Goal: Task Accomplishment & Management: Manage account settings

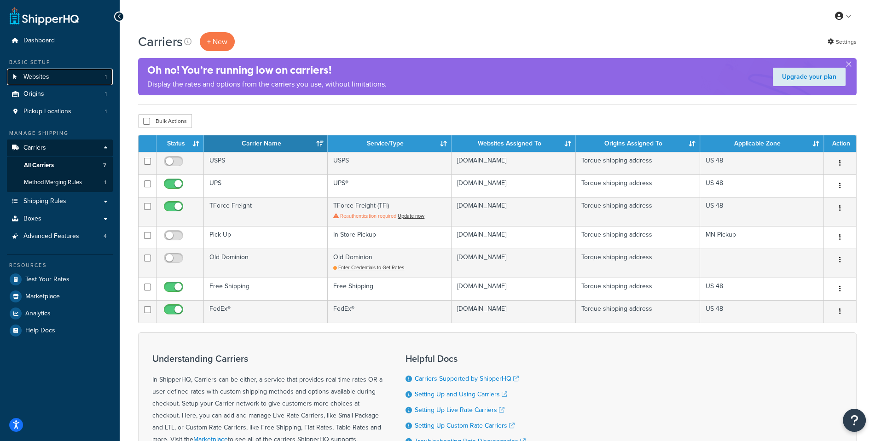
click at [94, 78] on link "Websites 1" at bounding box center [60, 77] width 106 height 17
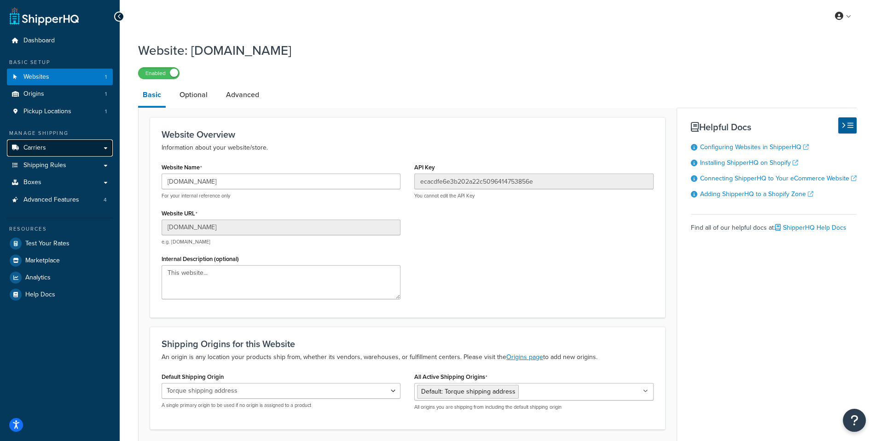
click at [64, 155] on link "Carriers" at bounding box center [60, 148] width 106 height 17
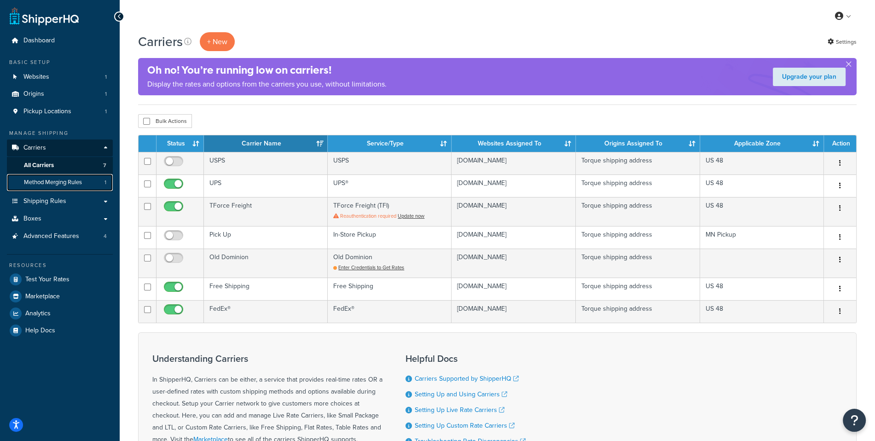
click at [98, 188] on link "Method Merging Rules 1" at bounding box center [60, 182] width 106 height 17
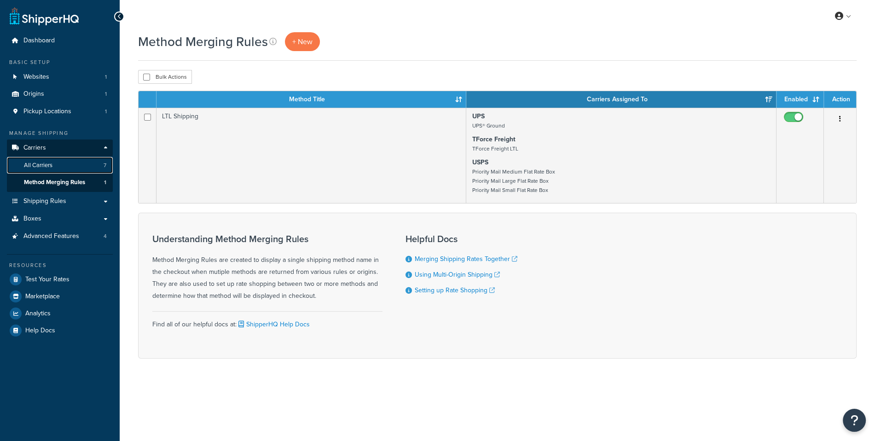
click at [65, 164] on link "All Carriers 7" at bounding box center [60, 165] width 106 height 17
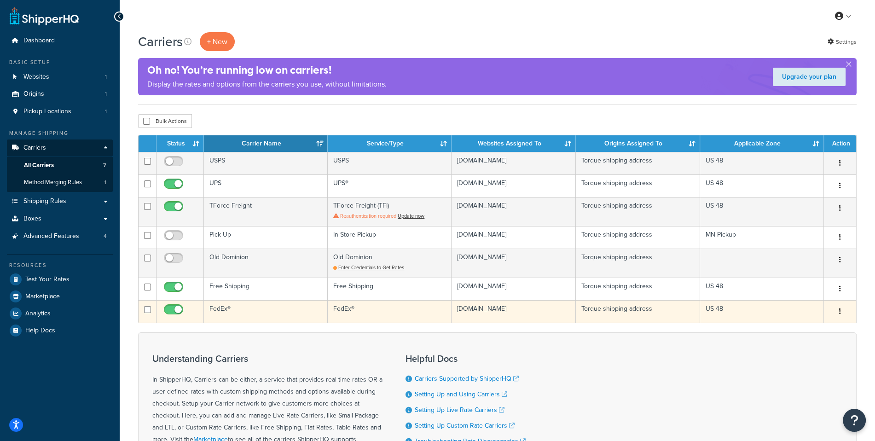
click at [175, 309] on input "checkbox" at bounding box center [174, 312] width 25 height 12
click at [166, 307] on input "checkbox" at bounding box center [174, 312] width 25 height 12
click at [176, 306] on input "checkbox" at bounding box center [174, 312] width 25 height 12
click at [180, 312] on input "checkbox" at bounding box center [174, 312] width 25 height 12
checkbox input "true"
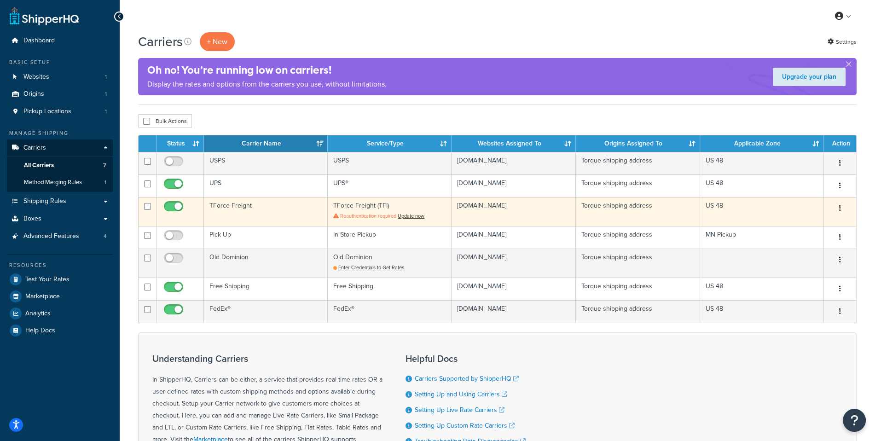
click at [280, 209] on td "TForce Freight" at bounding box center [266, 211] width 124 height 29
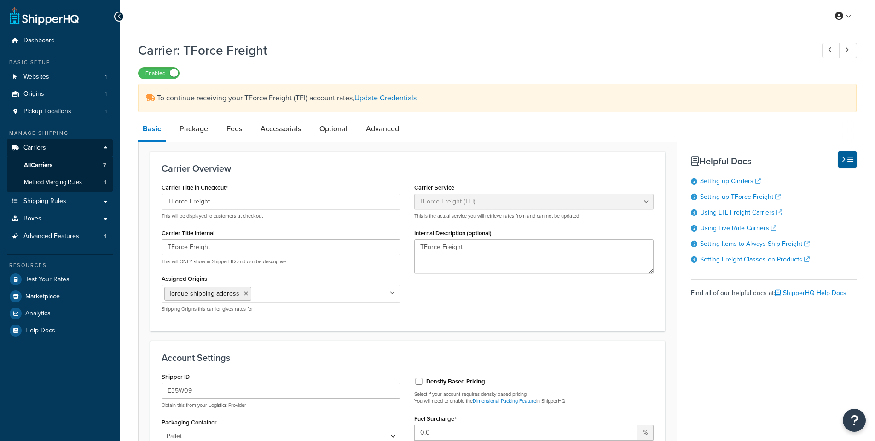
select select "upsFreight"
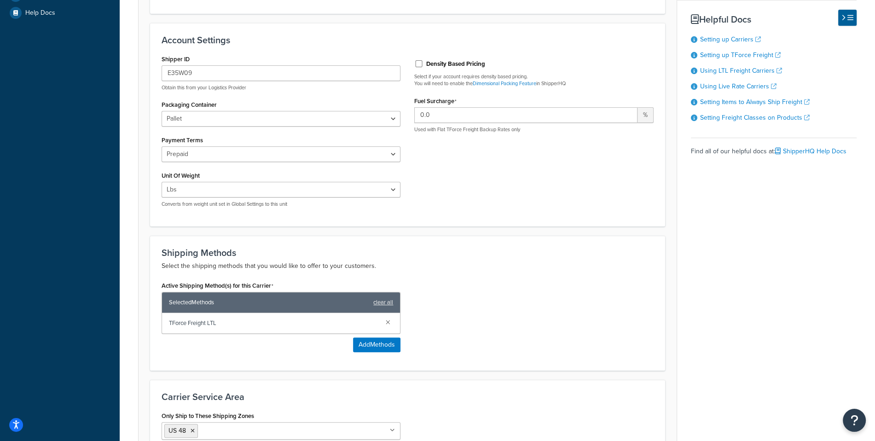
scroll to position [320, 0]
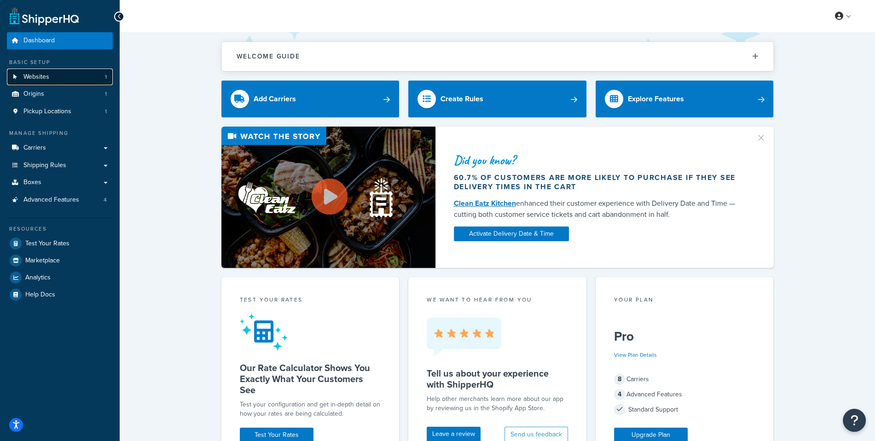
click at [76, 82] on link "Websites 1" at bounding box center [60, 77] width 106 height 17
click at [95, 140] on link "Carriers" at bounding box center [60, 148] width 106 height 17
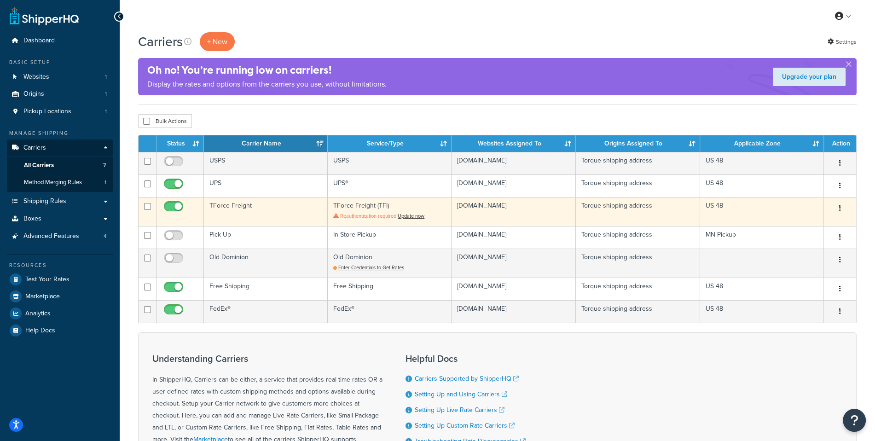
click at [177, 207] on input "checkbox" at bounding box center [174, 209] width 25 height 12
click at [176, 210] on input "checkbox" at bounding box center [174, 209] width 25 height 12
checkbox input "true"
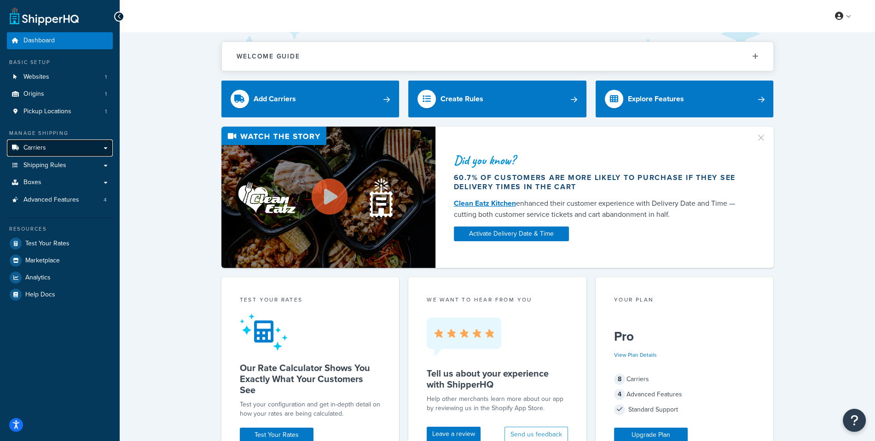
click at [80, 140] on link "Carriers" at bounding box center [60, 148] width 106 height 17
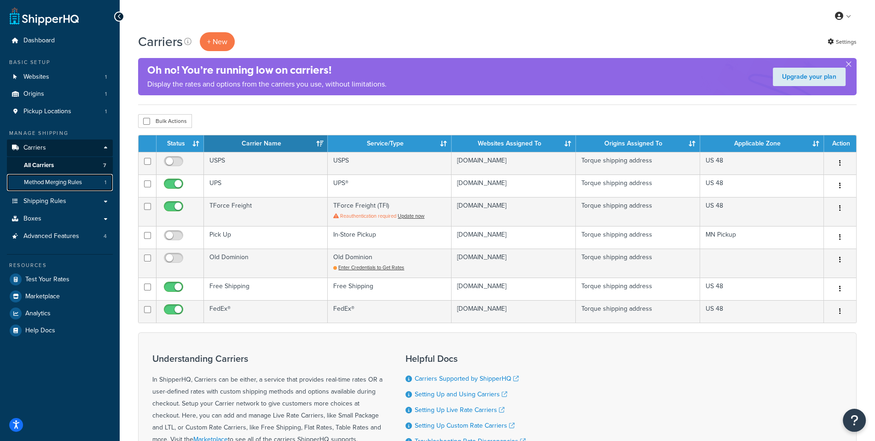
click at [91, 183] on link "Method Merging Rules 1" at bounding box center [60, 182] width 106 height 17
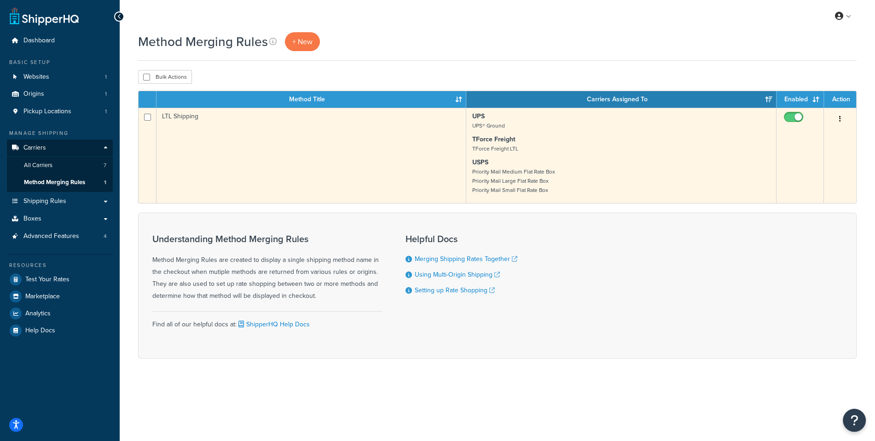
click at [222, 186] on td "LTL Shipping" at bounding box center [312, 155] width 310 height 95
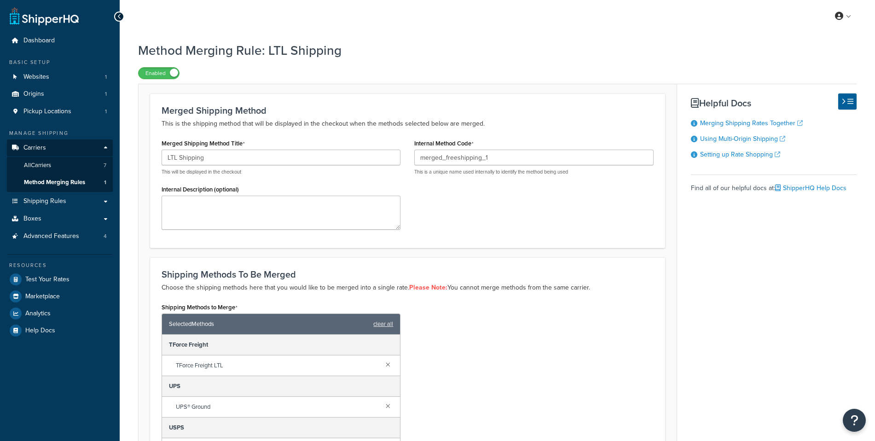
scroll to position [177, 0]
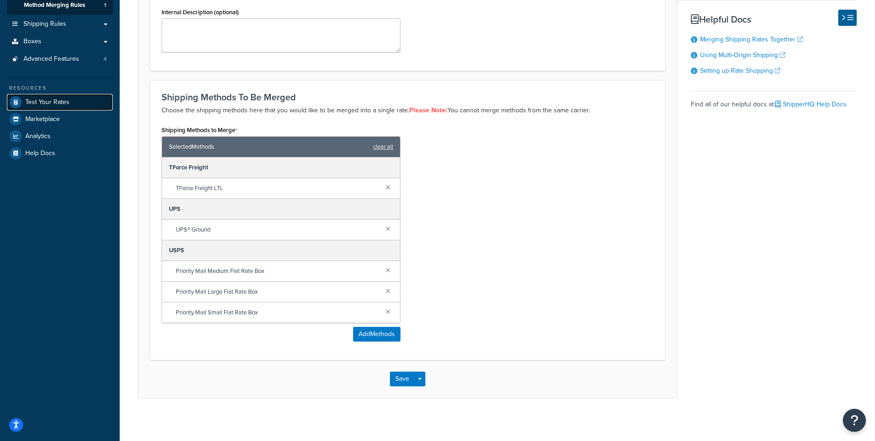
click at [80, 108] on link "Test Your Rates" at bounding box center [60, 102] width 106 height 17
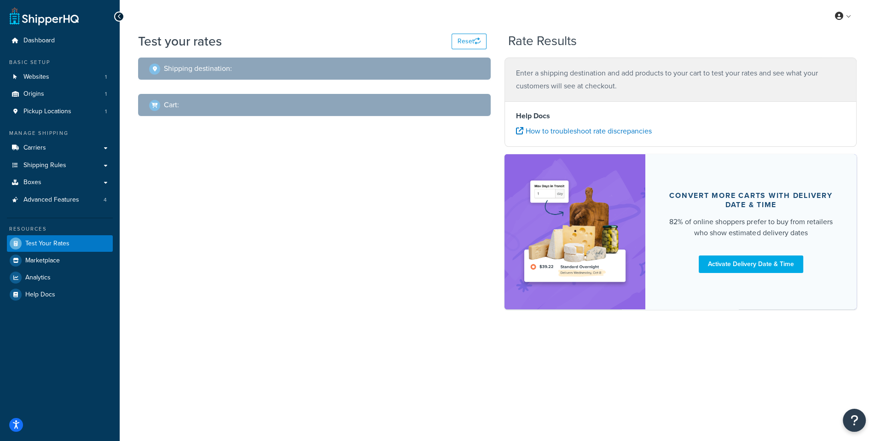
select select "[GEOGRAPHIC_DATA]"
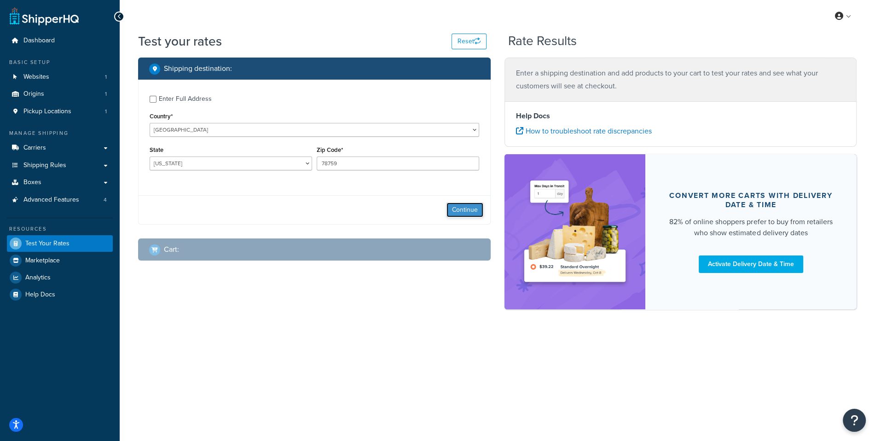
click at [462, 210] on button "Continue" at bounding box center [465, 210] width 37 height 15
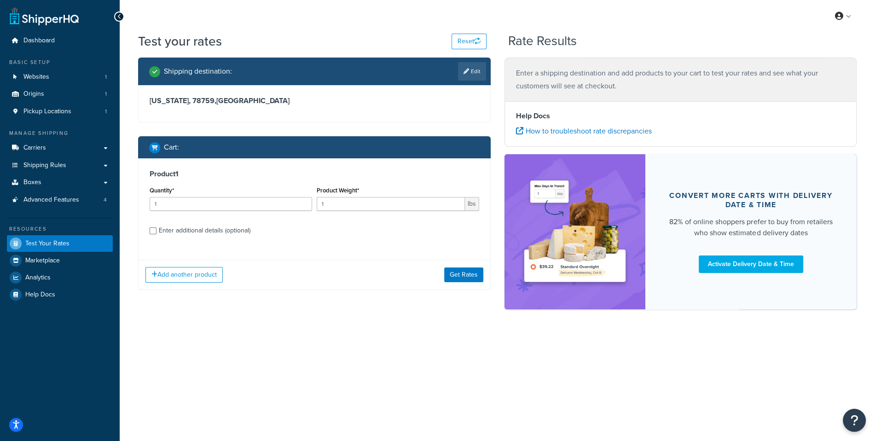
click at [227, 227] on div "Enter additional details (optional)" at bounding box center [205, 230] width 92 height 13
click at [157, 227] on input "Enter additional details (optional)" at bounding box center [153, 230] width 7 height 7
checkbox input "true"
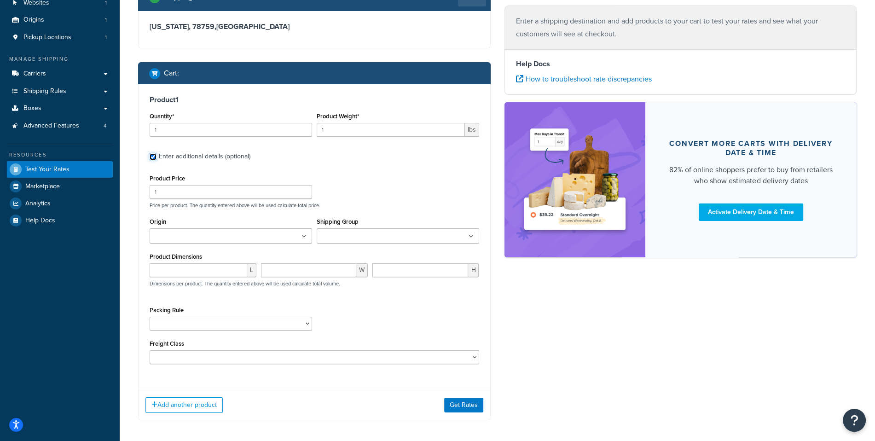
scroll to position [100, 0]
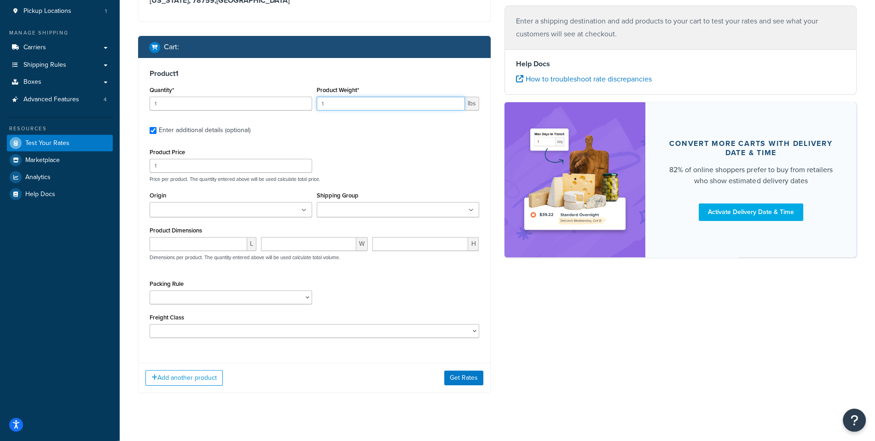
click at [366, 109] on input "1" at bounding box center [391, 104] width 148 height 14
type input "2"
click at [205, 367] on div "Add another product Get Rates" at bounding box center [315, 378] width 352 height 30
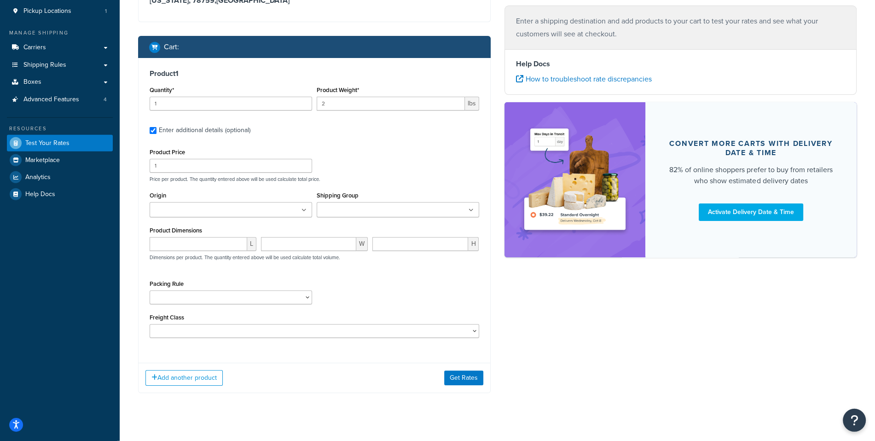
click at [204, 369] on div "Add another product Get Rates" at bounding box center [315, 378] width 352 height 30
click at [202, 378] on button "Add another product" at bounding box center [184, 378] width 77 height 16
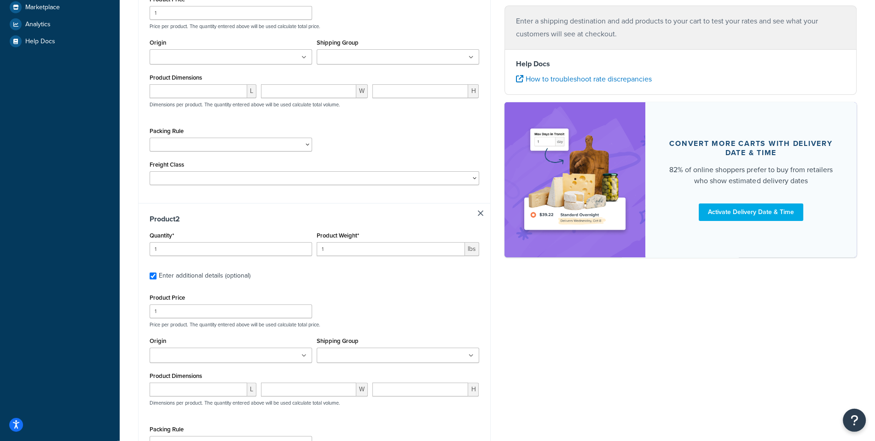
scroll to position [269, 0]
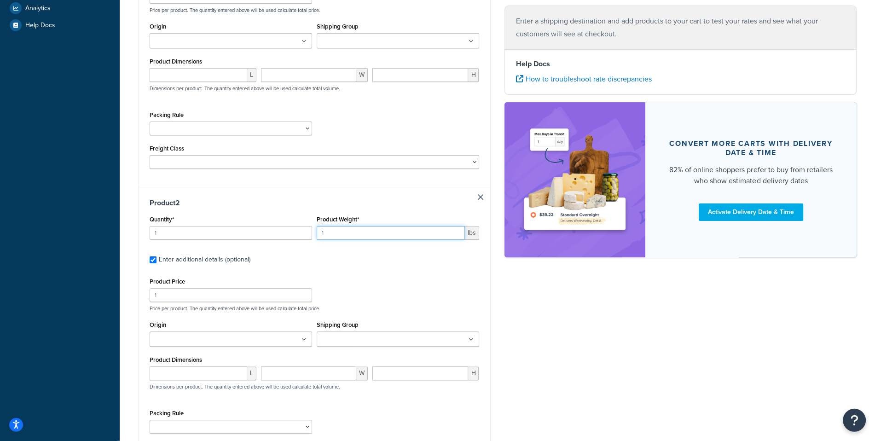
click at [355, 234] on input "1" at bounding box center [391, 233] width 148 height 14
paste input "899.9987"
type input "899.9987"
click at [327, 356] on div "Product Dimensions L W H Dimensions per product. The quantity entered above wil…" at bounding box center [315, 377] width 330 height 47
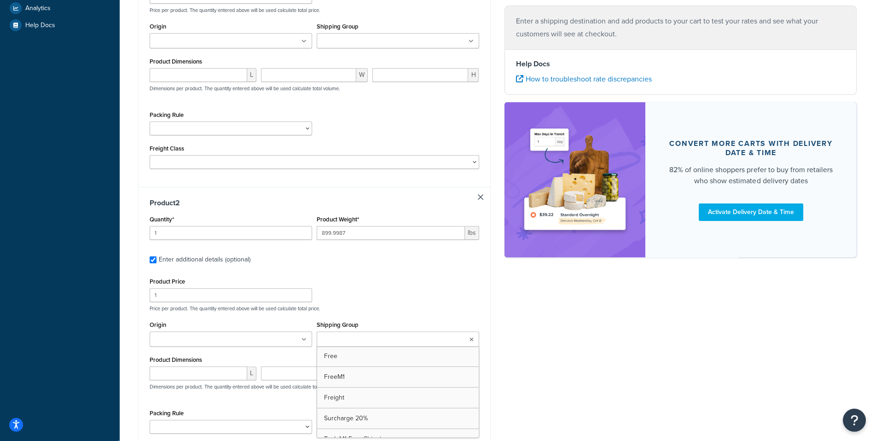
click at [332, 343] on input "Shipping Group" at bounding box center [361, 340] width 82 height 10
click at [415, 304] on div "Product Price 1 Price per product. The quantity entered above will be used calc…" at bounding box center [314, 293] width 334 height 36
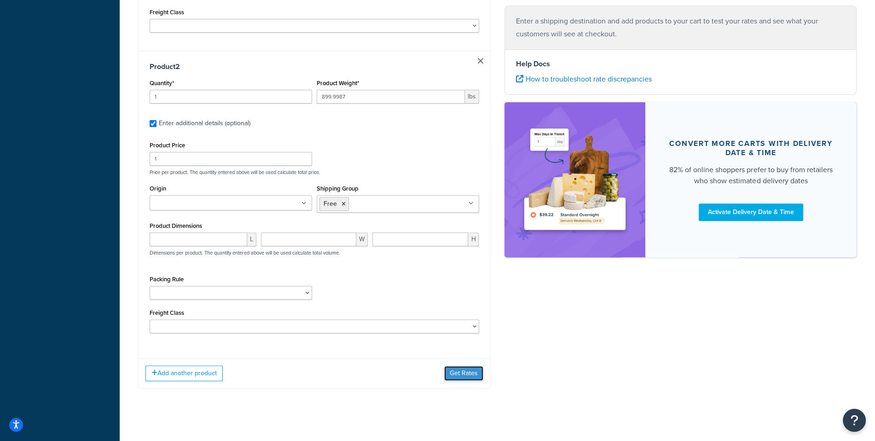
click at [463, 373] on button "Get Rates" at bounding box center [463, 373] width 39 height 15
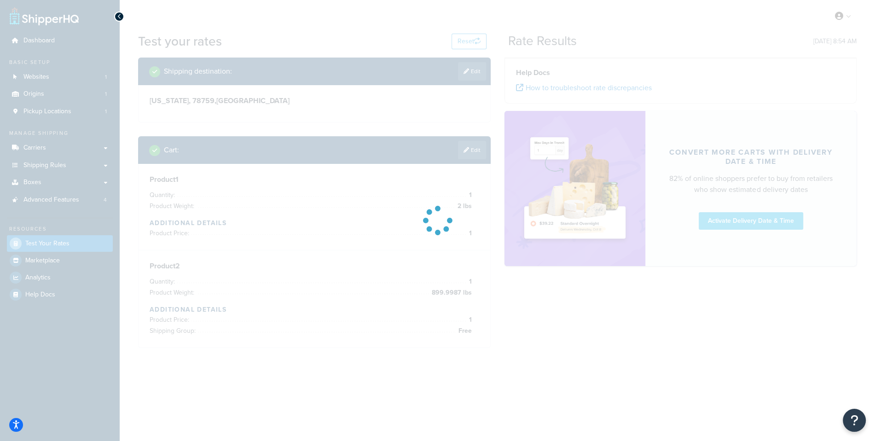
scroll to position [0, 0]
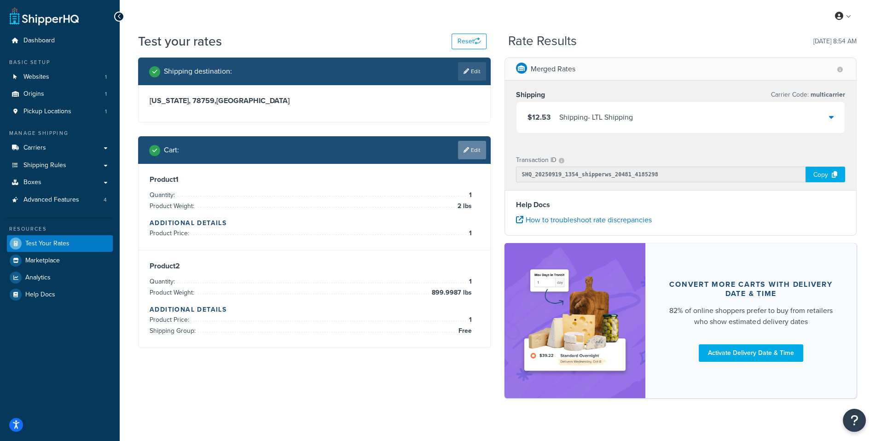
click at [482, 153] on link "Edit" at bounding box center [472, 150] width 28 height 18
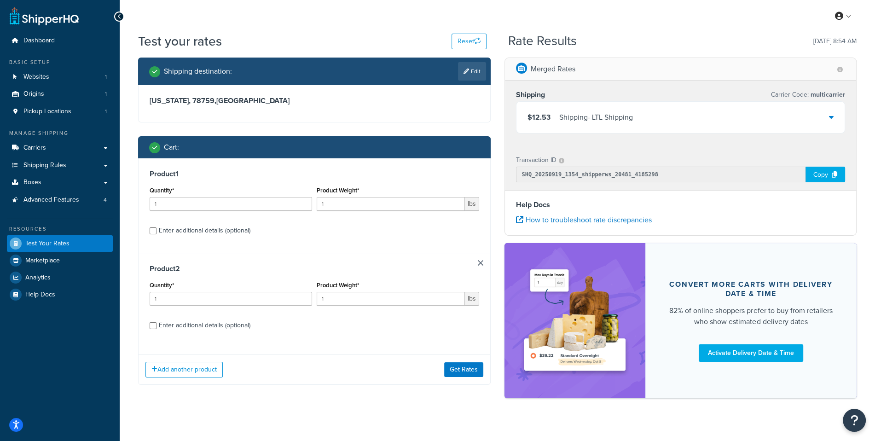
click at [240, 328] on div "Enter additional details (optional)" at bounding box center [205, 325] width 92 height 13
click at [157, 328] on input "Enter additional details (optional)" at bounding box center [153, 325] width 7 height 7
checkbox input "true"
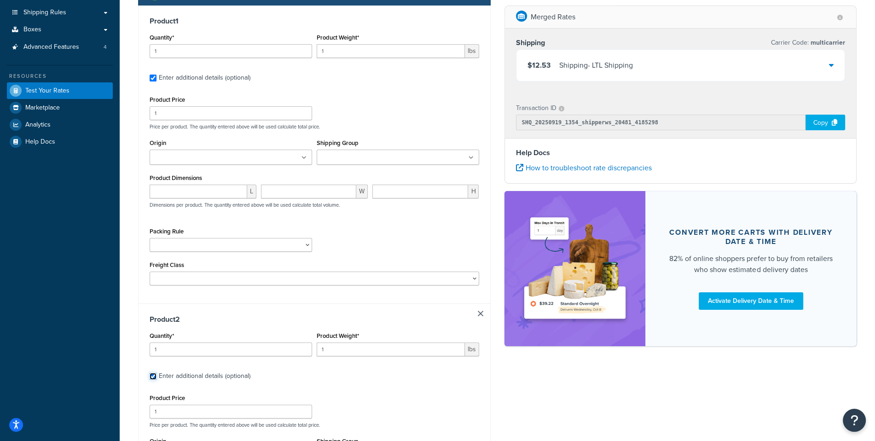
scroll to position [156, 0]
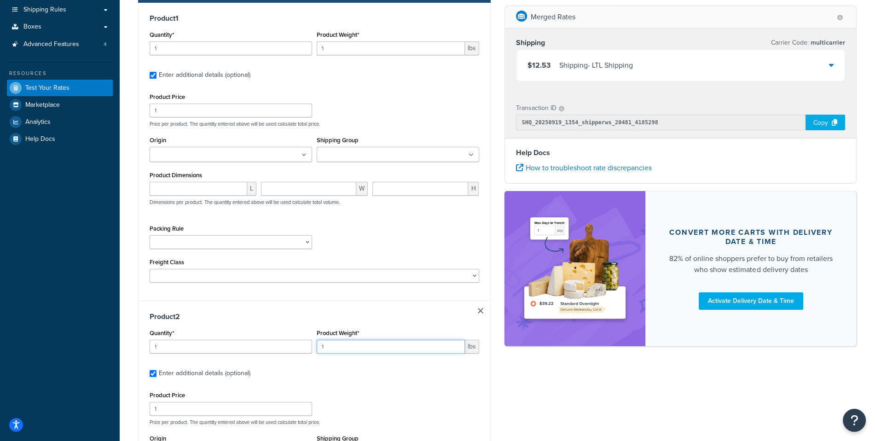
click at [382, 352] on input "1" at bounding box center [391, 347] width 148 height 14
paste input "899.9987"
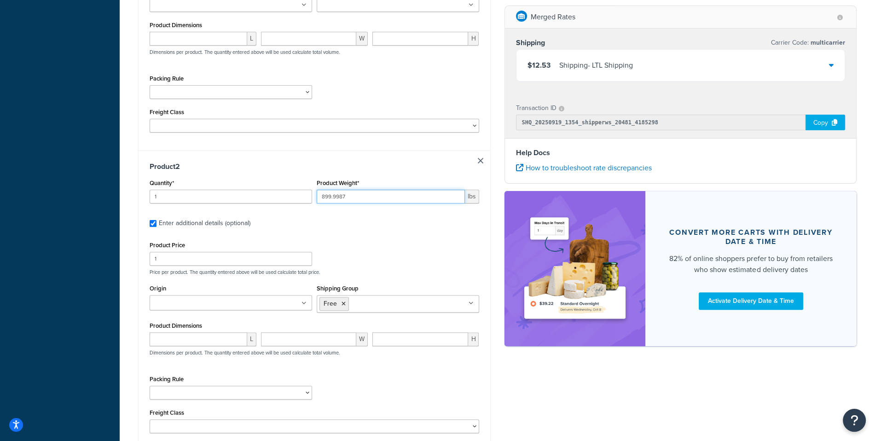
type input "899.9987"
click at [461, 391] on div "Packing Rule Ship Separately USPS Flat Rate Boxes" at bounding box center [314, 390] width 334 height 34
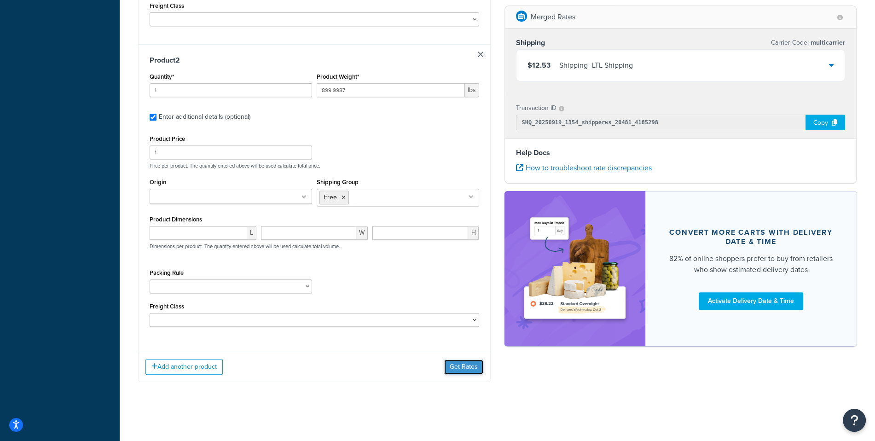
click at [459, 371] on button "Get Rates" at bounding box center [463, 367] width 39 height 15
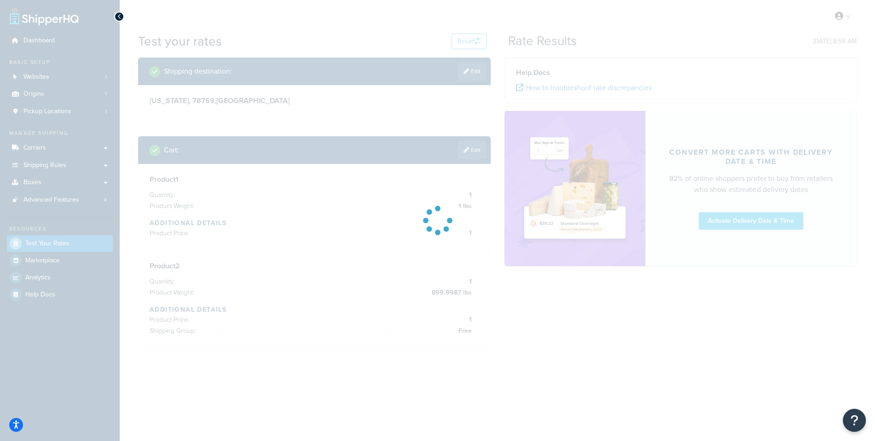
scroll to position [0, 0]
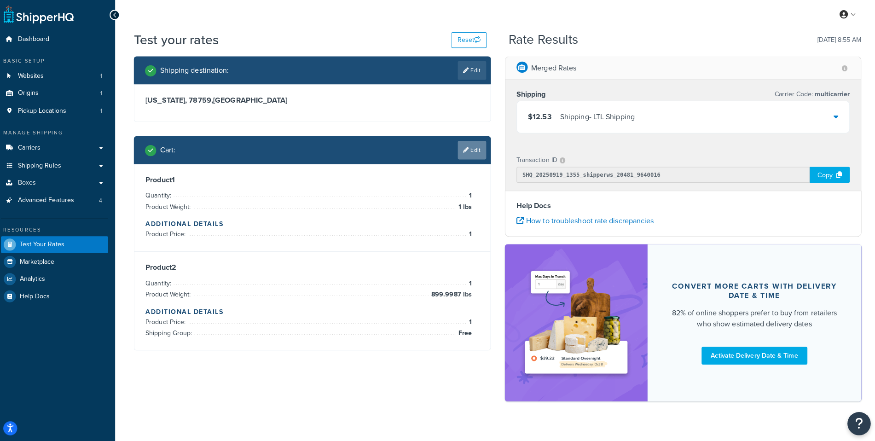
click at [480, 158] on link "Edit" at bounding box center [472, 150] width 28 height 18
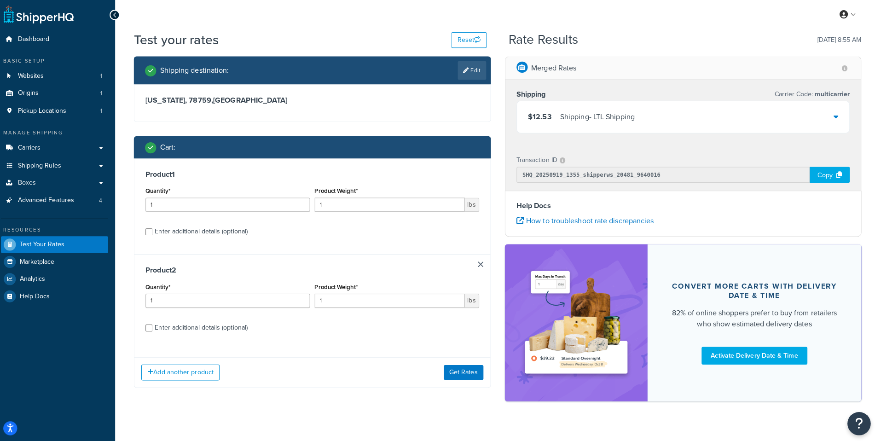
click at [241, 321] on div "Enter additional details (optional)" at bounding box center [205, 325] width 92 height 13
click at [157, 322] on input "Enter additional details (optional)" at bounding box center [153, 325] width 7 height 7
checkbox input "true"
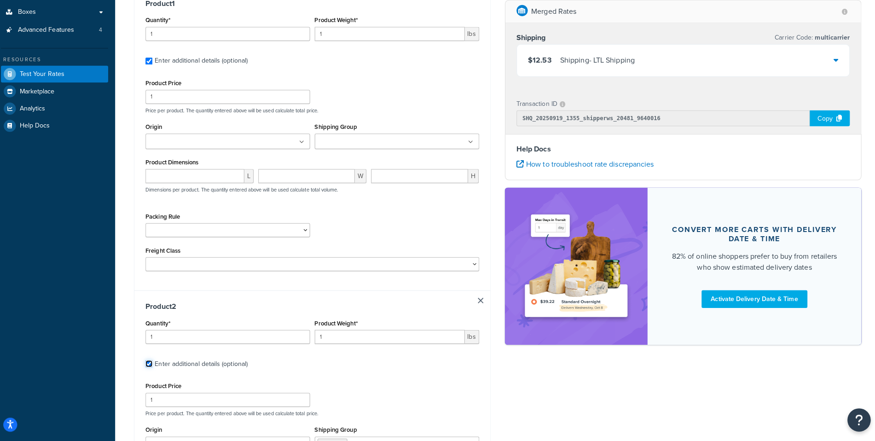
scroll to position [166, 0]
click at [359, 337] on input "1" at bounding box center [391, 336] width 148 height 14
paste input "899.9987"
type input "899.9987"
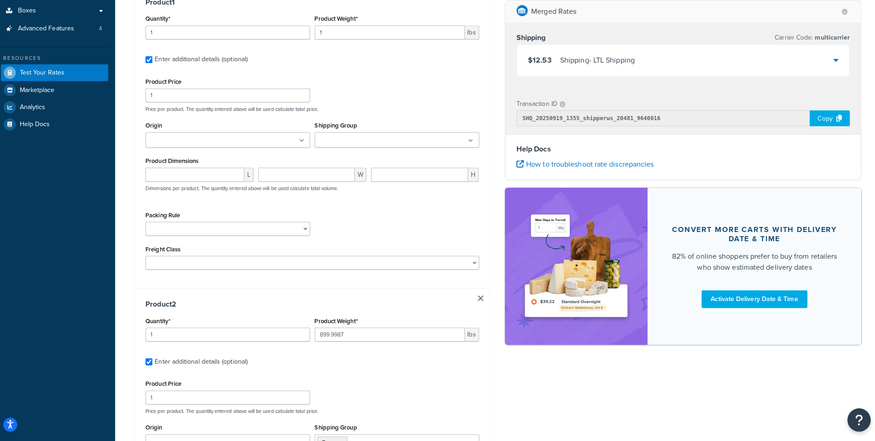
click at [401, 308] on h3 "Product 2" at bounding box center [315, 306] width 330 height 9
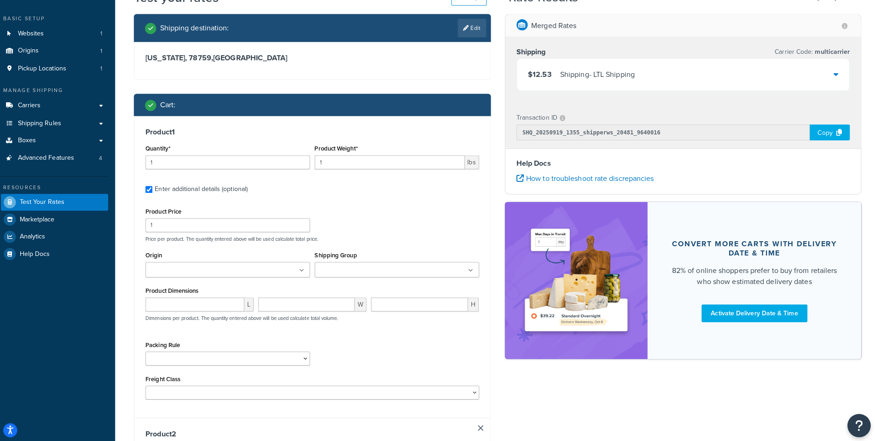
scroll to position [0, 0]
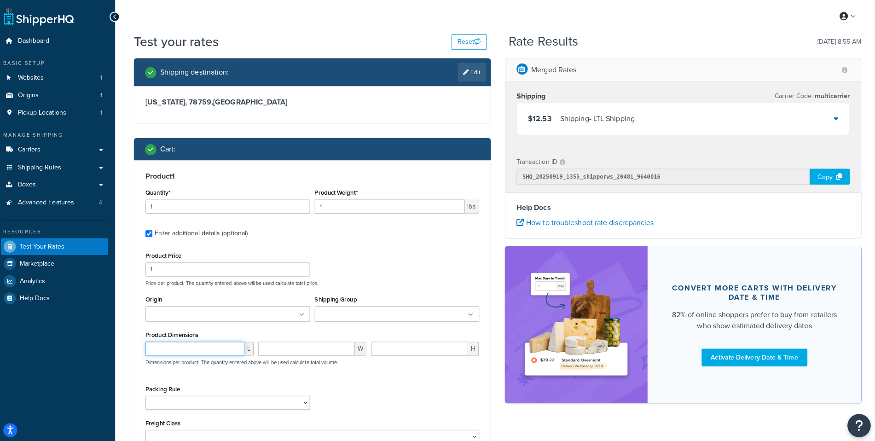
click at [217, 344] on input "number" at bounding box center [199, 345] width 98 height 14
type input "12"
type input "9"
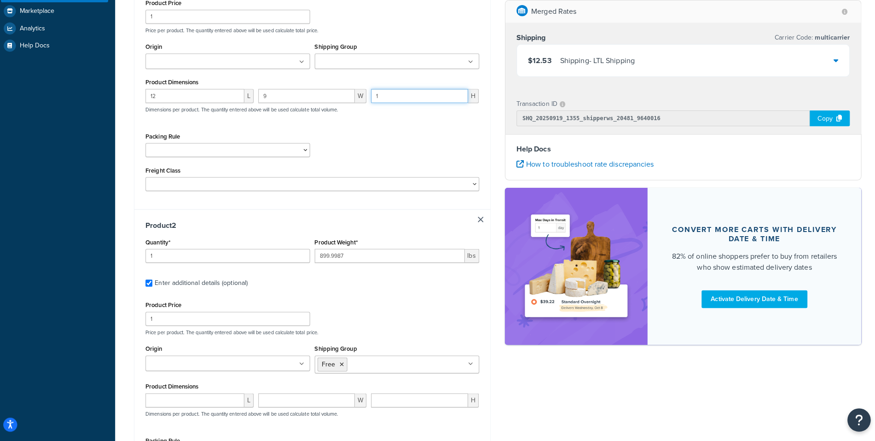
scroll to position [412, 0]
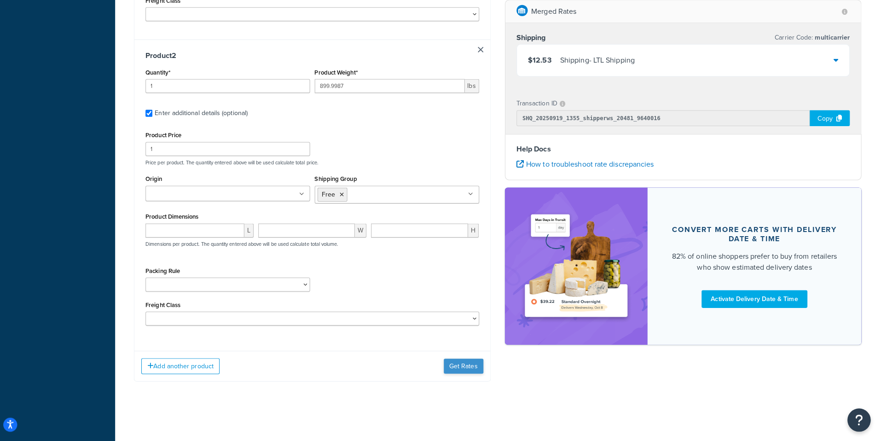
type input "1"
click at [464, 370] on button "Get Rates" at bounding box center [463, 367] width 39 height 15
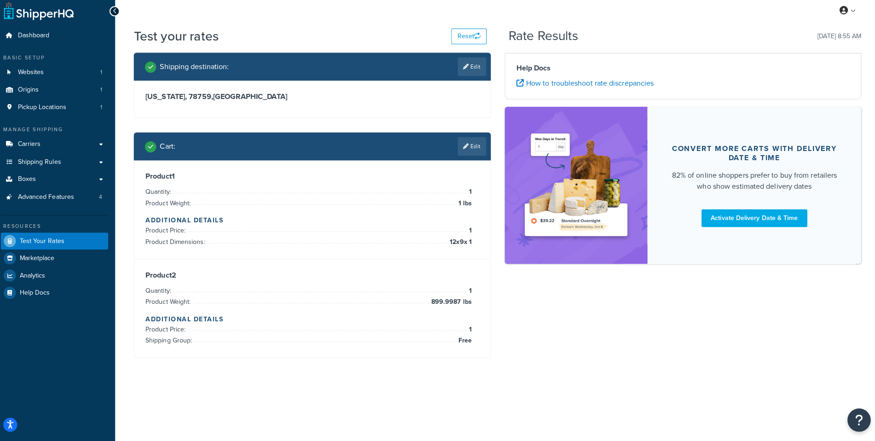
scroll to position [0, 0]
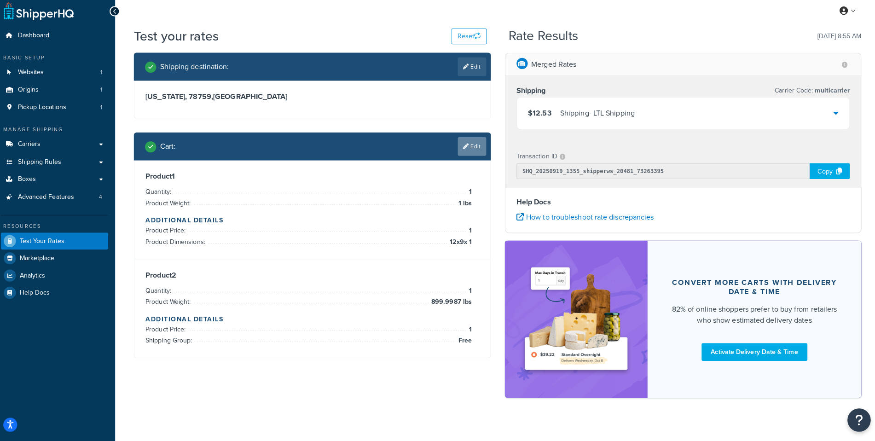
click at [472, 146] on link "Edit" at bounding box center [472, 150] width 28 height 18
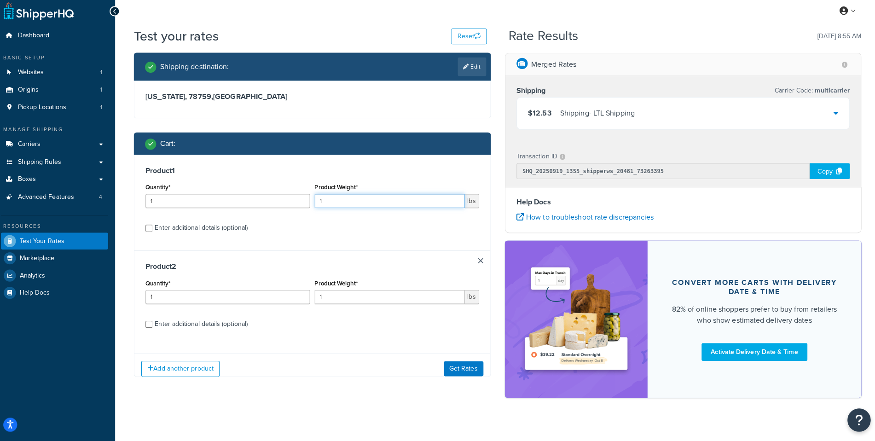
click at [386, 207] on input "1" at bounding box center [391, 204] width 148 height 14
paste input ".9996"
type input "1.9996"
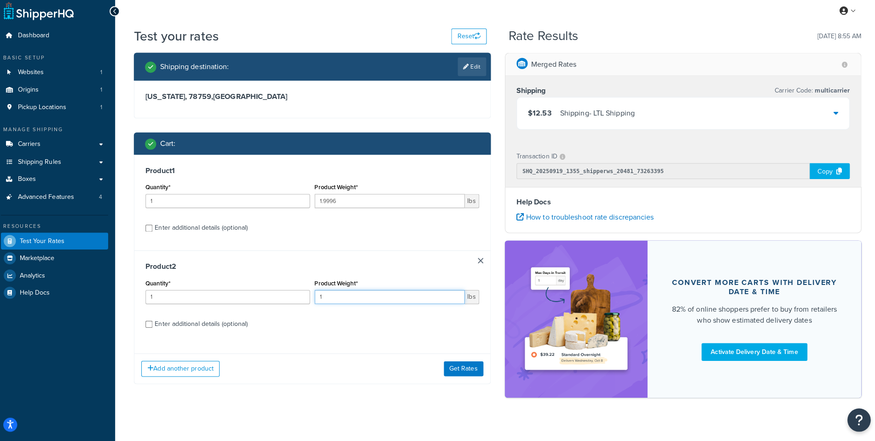
click at [375, 295] on input "1" at bounding box center [391, 299] width 148 height 14
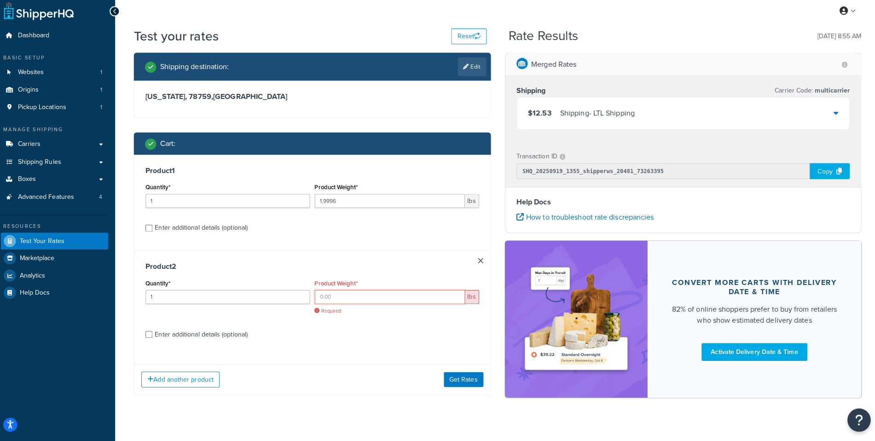
paste input "899.9987"
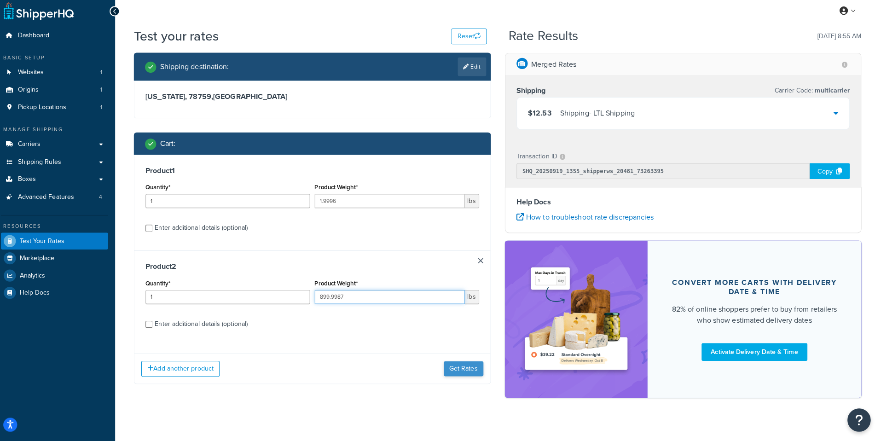
type input "899.9987"
click at [455, 367] on button "Get Rates" at bounding box center [463, 369] width 39 height 15
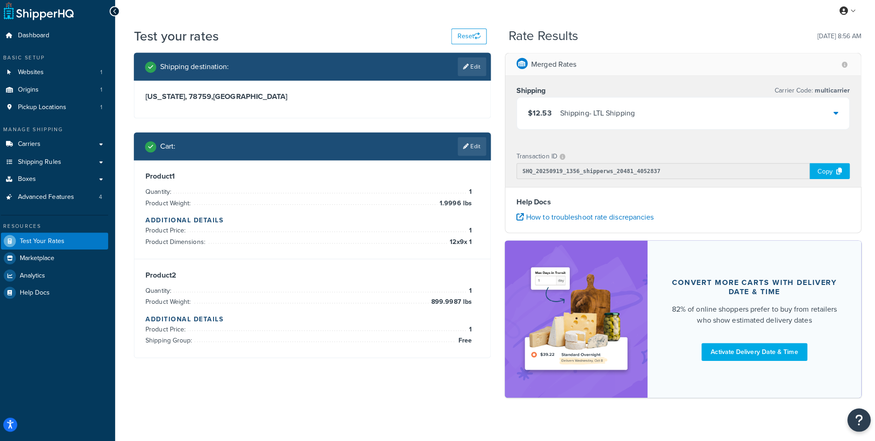
click at [605, 118] on div "Shipping - LTL Shipping" at bounding box center [597, 117] width 74 height 13
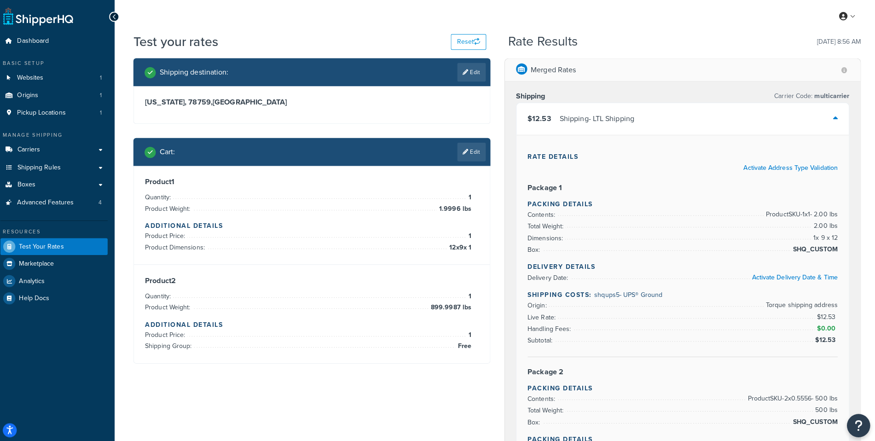
click at [651, 128] on div "$12.53 Shipping - LTL Shipping" at bounding box center [681, 117] width 329 height 31
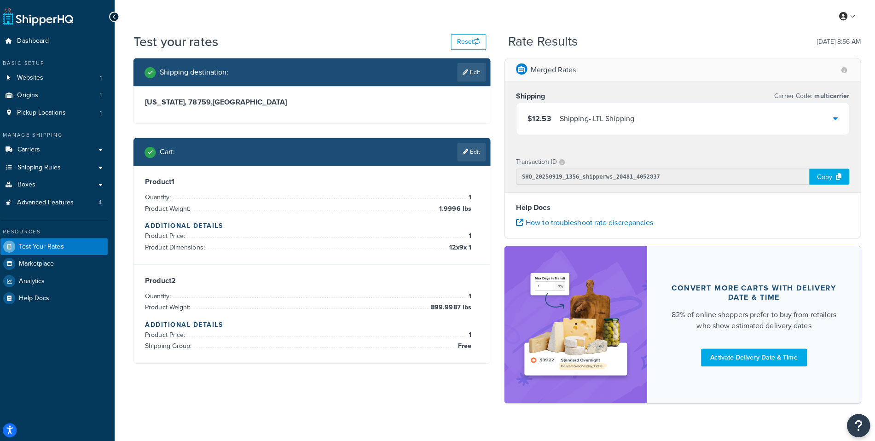
click at [682, 129] on div "$12.53 Shipping - LTL Shipping" at bounding box center [681, 117] width 329 height 31
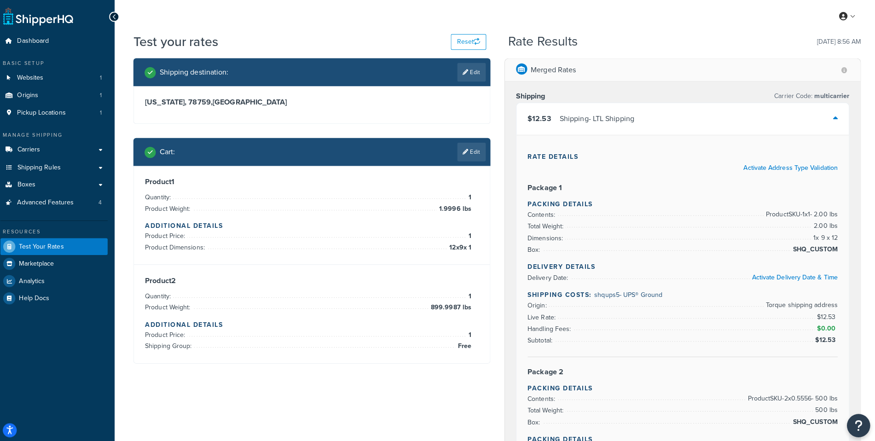
click at [682, 129] on div "$12.53 Shipping - LTL Shipping" at bounding box center [681, 117] width 329 height 31
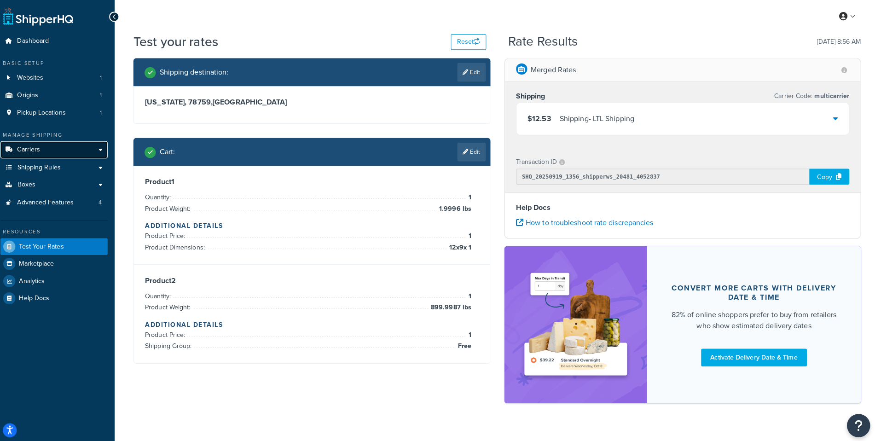
click at [40, 152] on span "Carriers" at bounding box center [34, 148] width 23 height 8
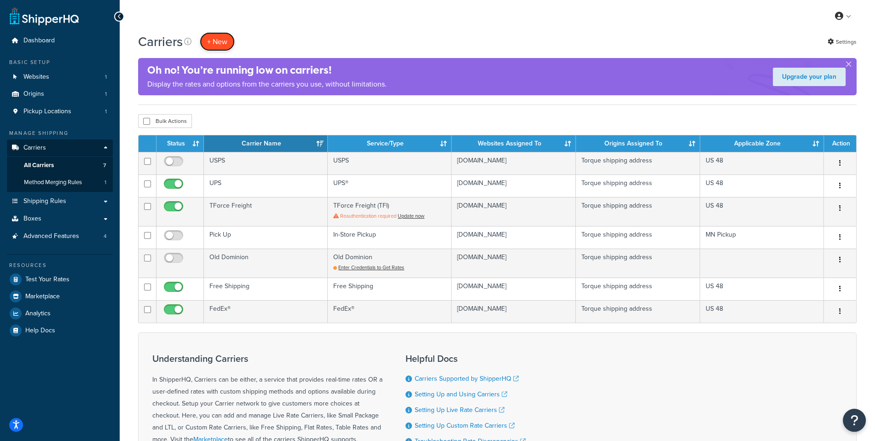
click at [227, 39] on button "+ New" at bounding box center [217, 41] width 35 height 19
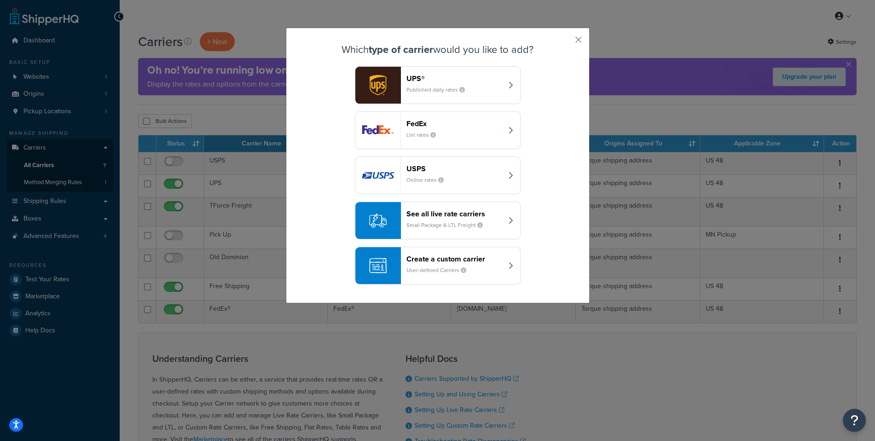
click at [462, 261] on header "Create a custom carrier" at bounding box center [455, 259] width 96 height 9
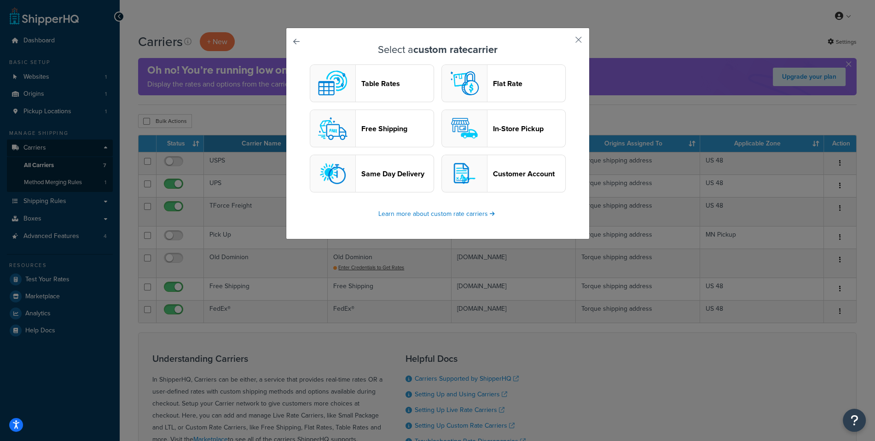
click at [499, 87] on header "Flat Rate" at bounding box center [529, 83] width 72 height 9
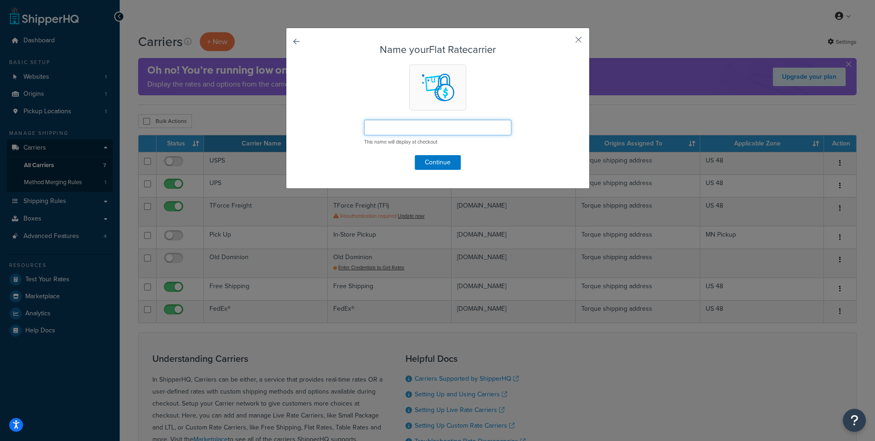
click at [422, 130] on input "text" at bounding box center [437, 128] width 147 height 16
type input "TEST"
click at [438, 163] on button "Continue" at bounding box center [438, 162] width 46 height 15
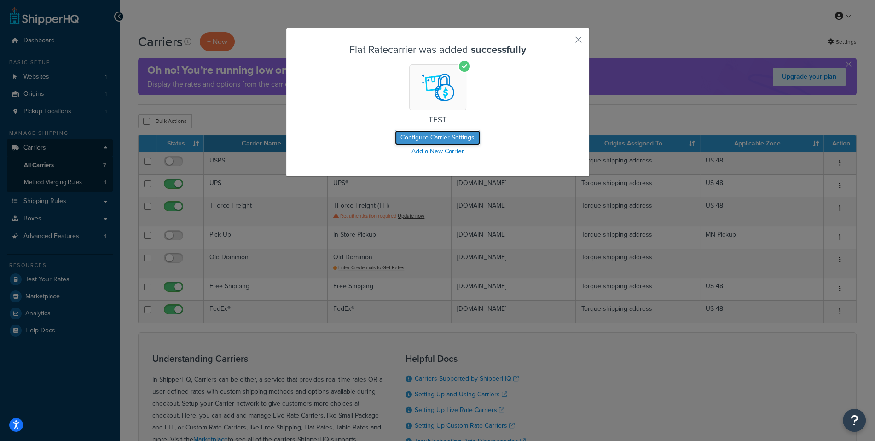
click at [443, 138] on button "Configure Carrier Settings" at bounding box center [437, 137] width 85 height 15
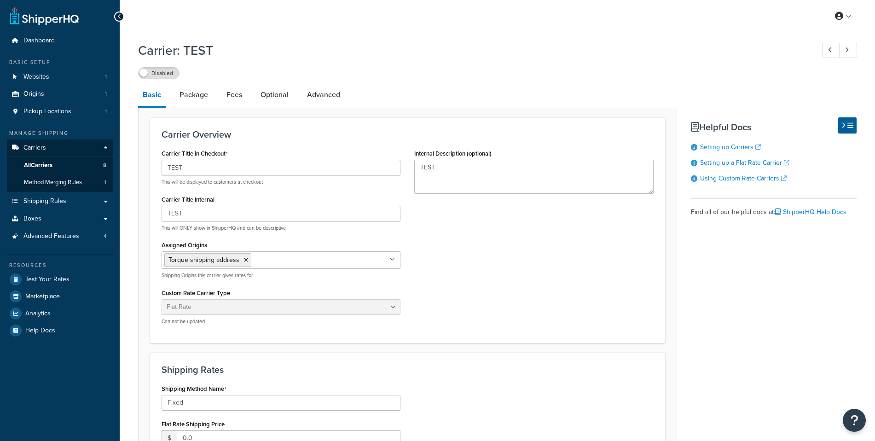
select select "flat"
click at [94, 166] on link "All Carriers 8" at bounding box center [60, 165] width 106 height 17
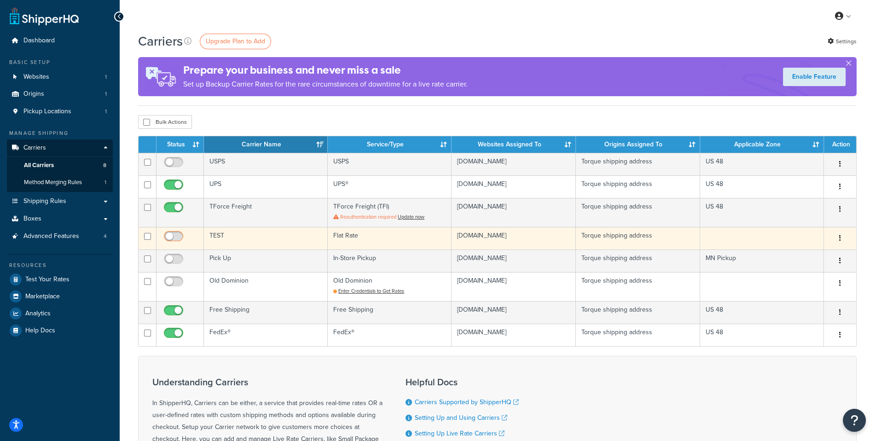
click at [170, 235] on input "checkbox" at bounding box center [174, 239] width 25 height 12
click at [173, 235] on input "checkbox" at bounding box center [174, 239] width 25 height 12
click at [843, 237] on button "button" at bounding box center [840, 238] width 13 height 15
click at [805, 270] on link "Delete" at bounding box center [802, 274] width 73 height 19
checkbox input "false"
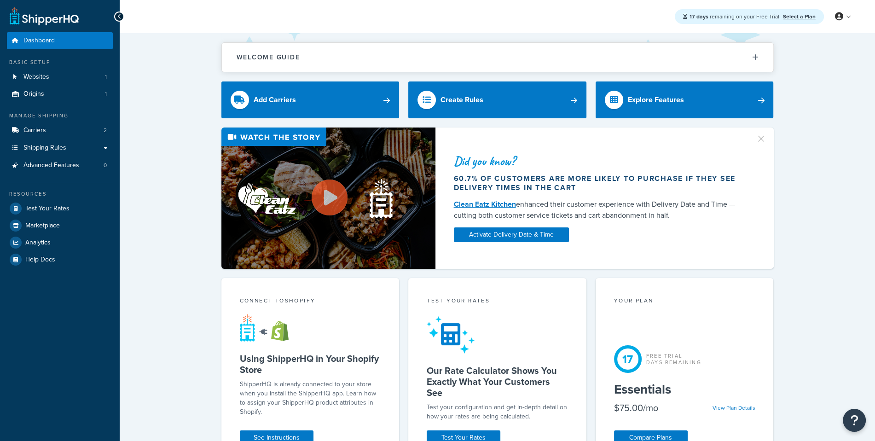
click at [70, 117] on div "Manage Shipping" at bounding box center [60, 116] width 106 height 8
click at [70, 123] on link "Carriers 2" at bounding box center [60, 130] width 106 height 17
